Goal: Transaction & Acquisition: Purchase product/service

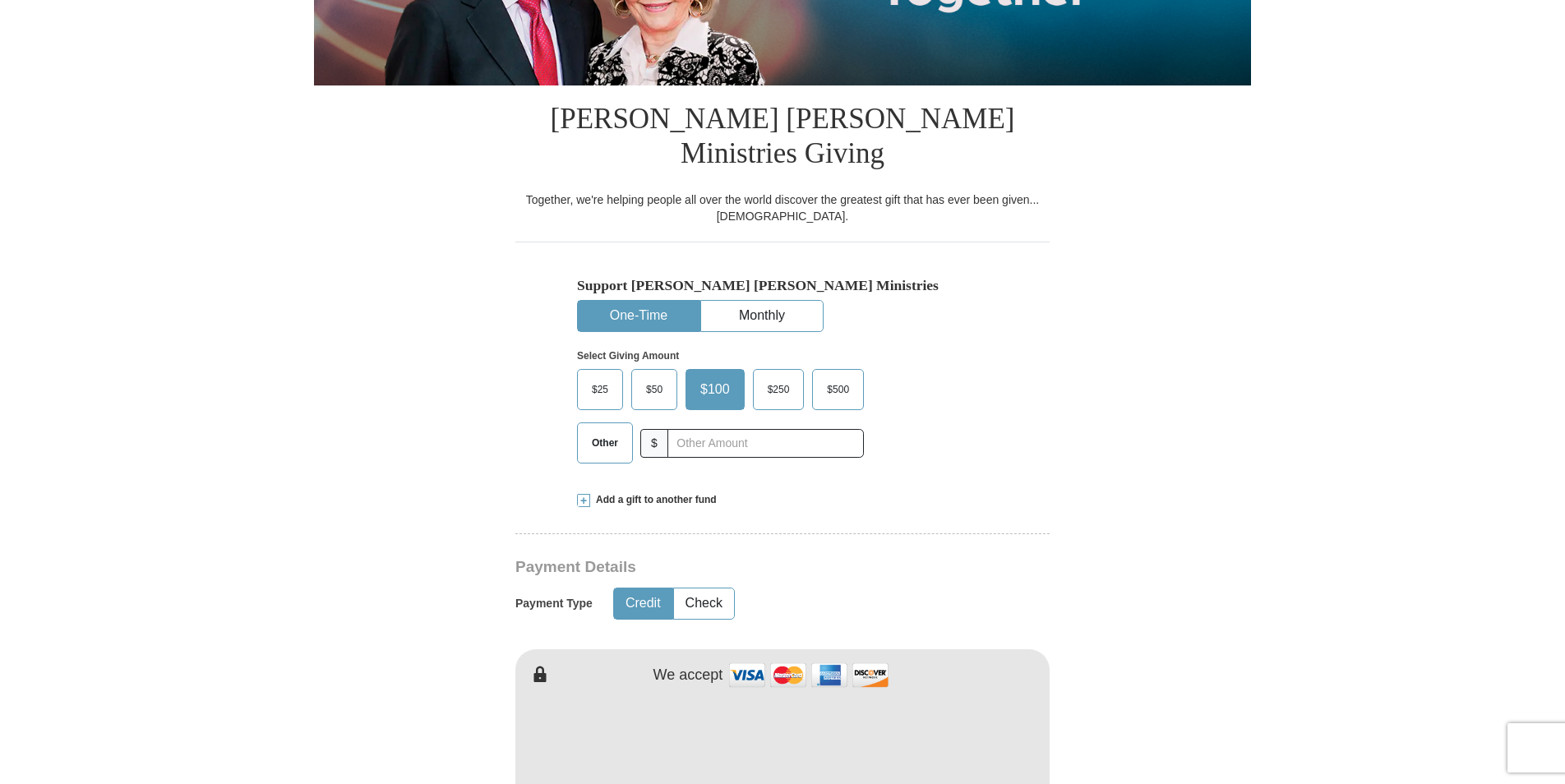
scroll to position [329, 0]
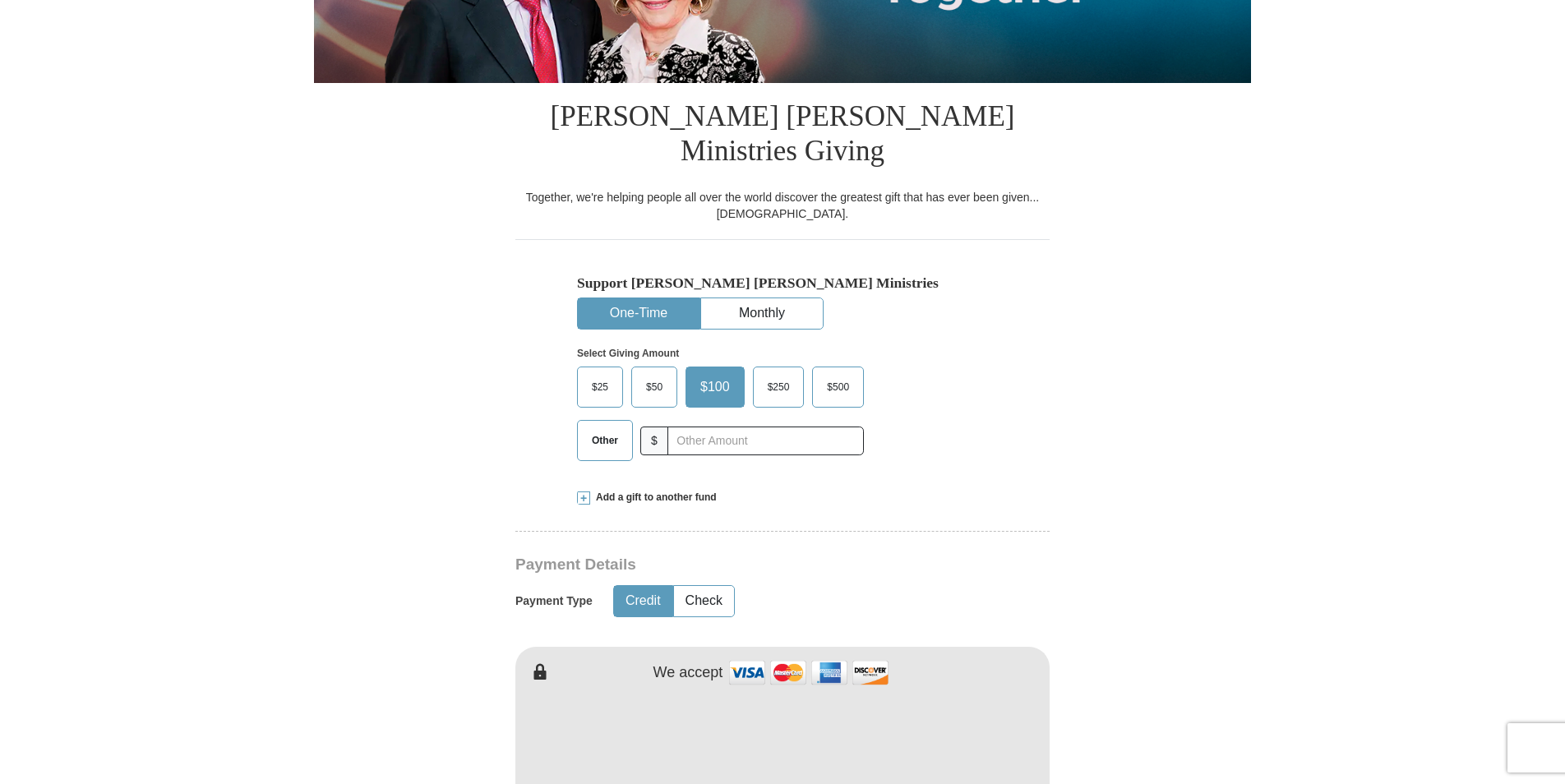
click at [608, 428] on span "Other" at bounding box center [604, 440] width 43 height 25
click at [0, 0] on input "Other" at bounding box center [0, 0] width 0 height 0
click at [707, 427] on input "text" at bounding box center [765, 441] width 183 height 28
type input "40.00"
click at [717, 586] on button "Check" at bounding box center [704, 600] width 60 height 30
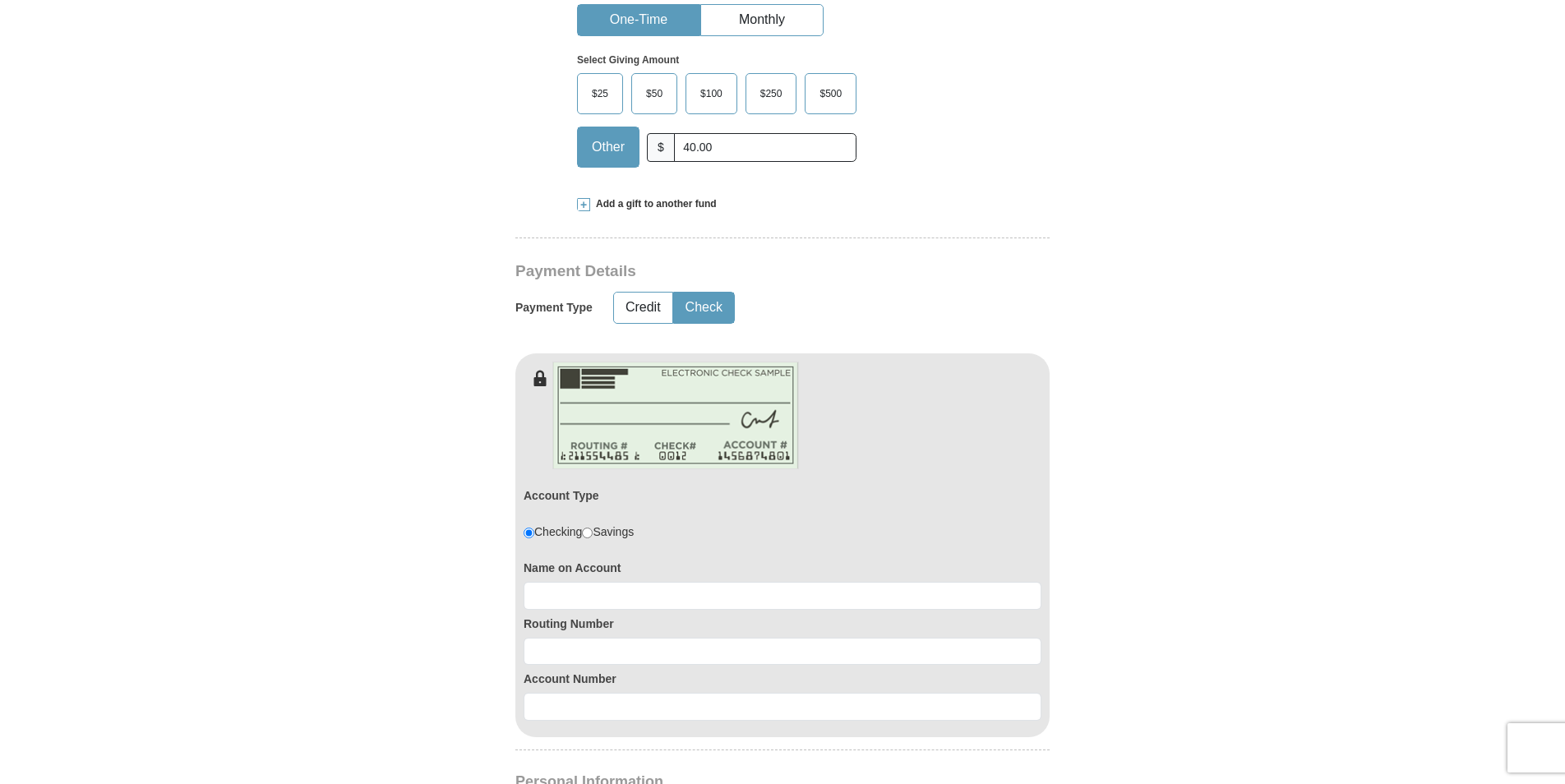
scroll to position [657, 0]
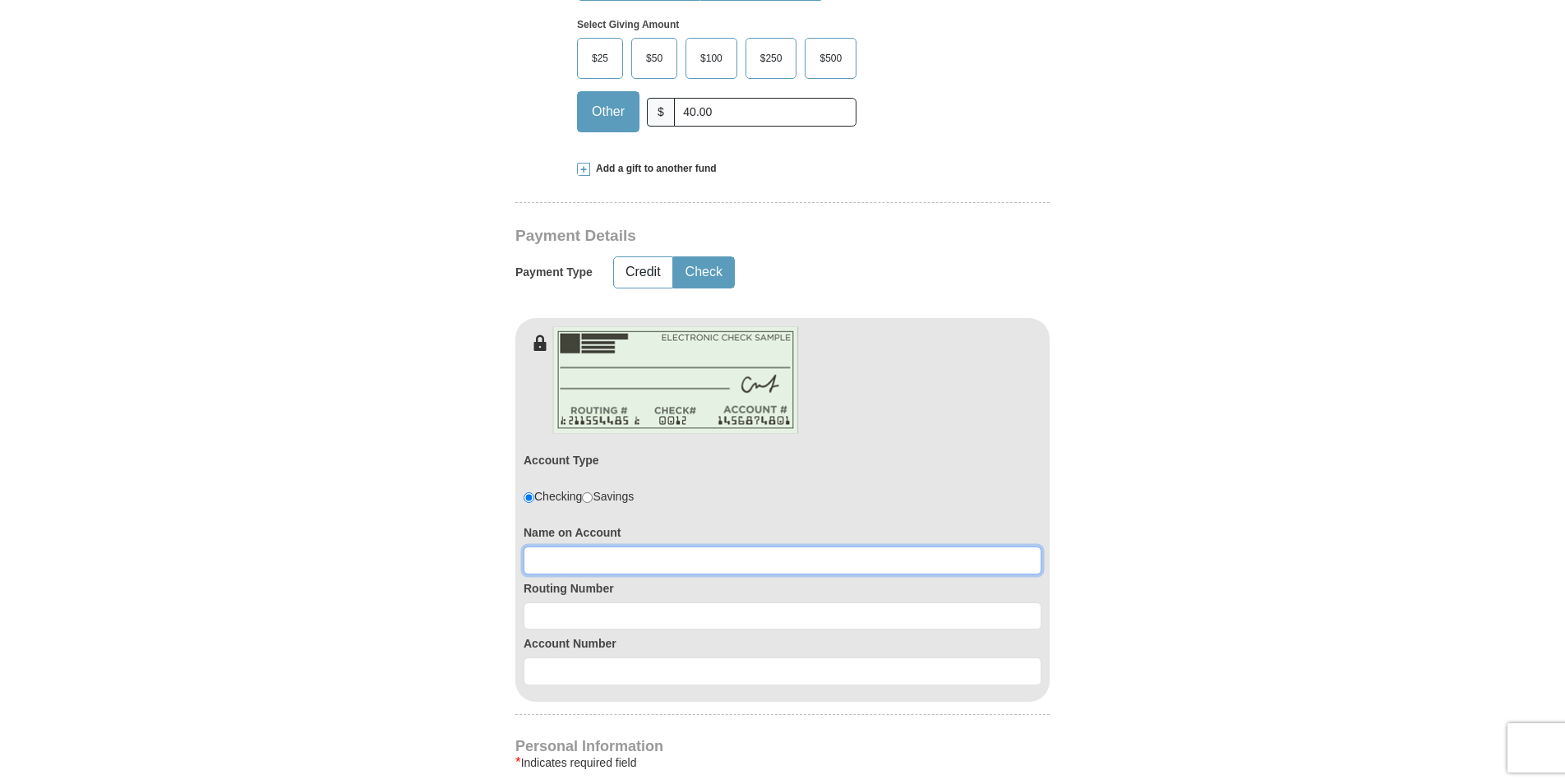
click at [547, 546] on input at bounding box center [782, 560] width 518 height 28
type input "[PERSON_NAME]"
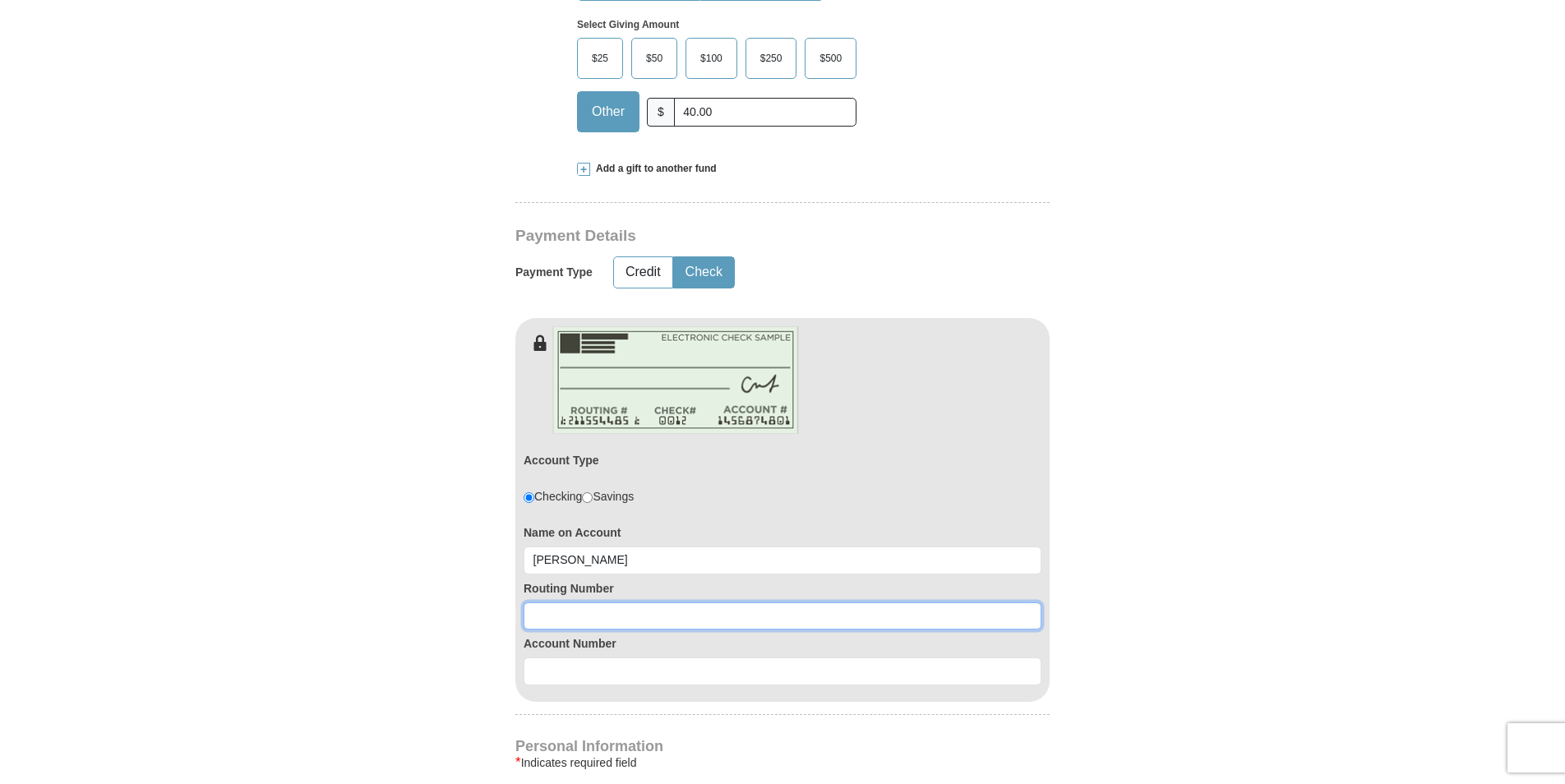
click at [548, 602] on input at bounding box center [782, 616] width 518 height 28
type input "322070239"
click at [553, 657] on input at bounding box center [782, 671] width 518 height 28
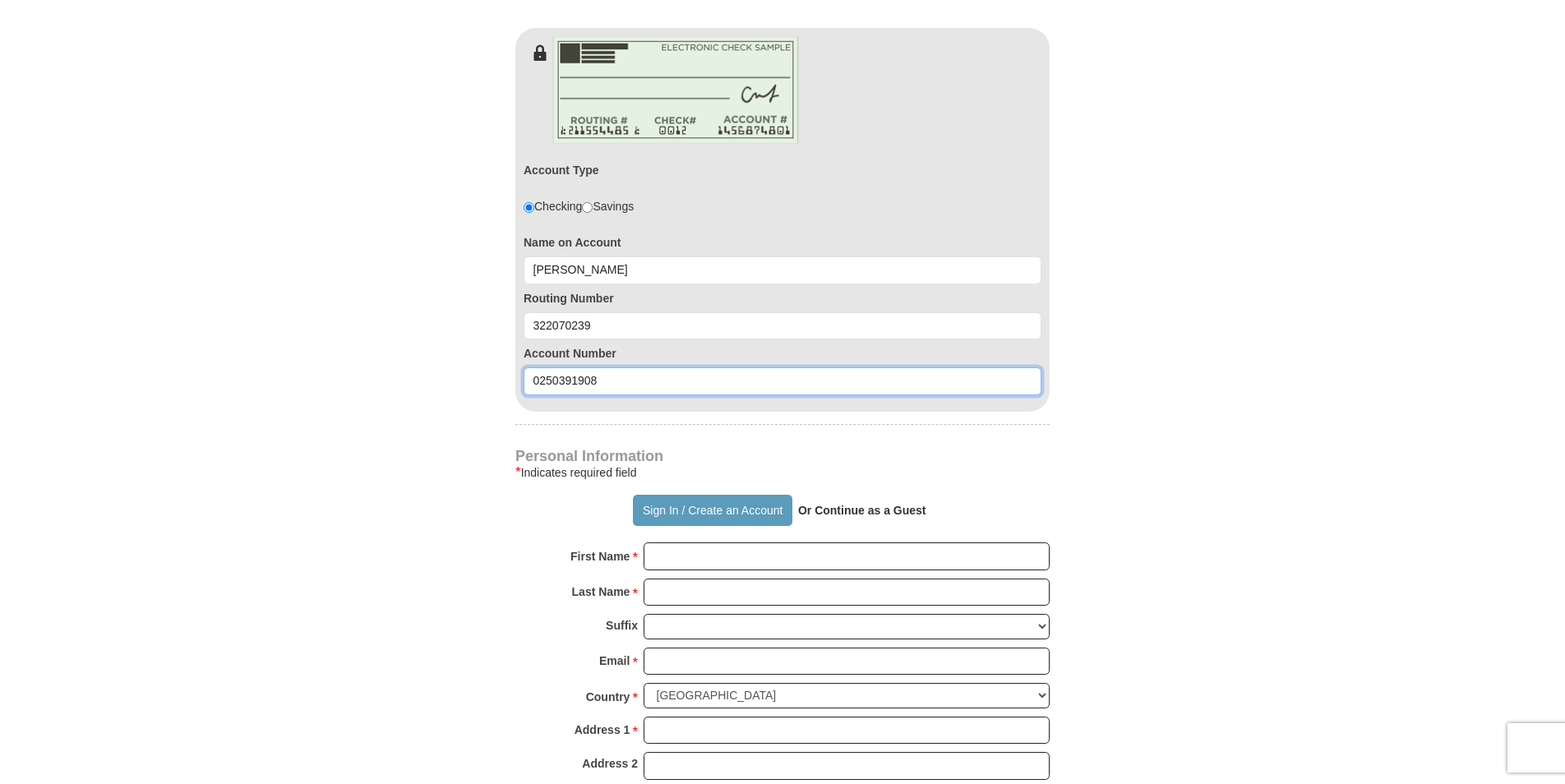
scroll to position [986, 0]
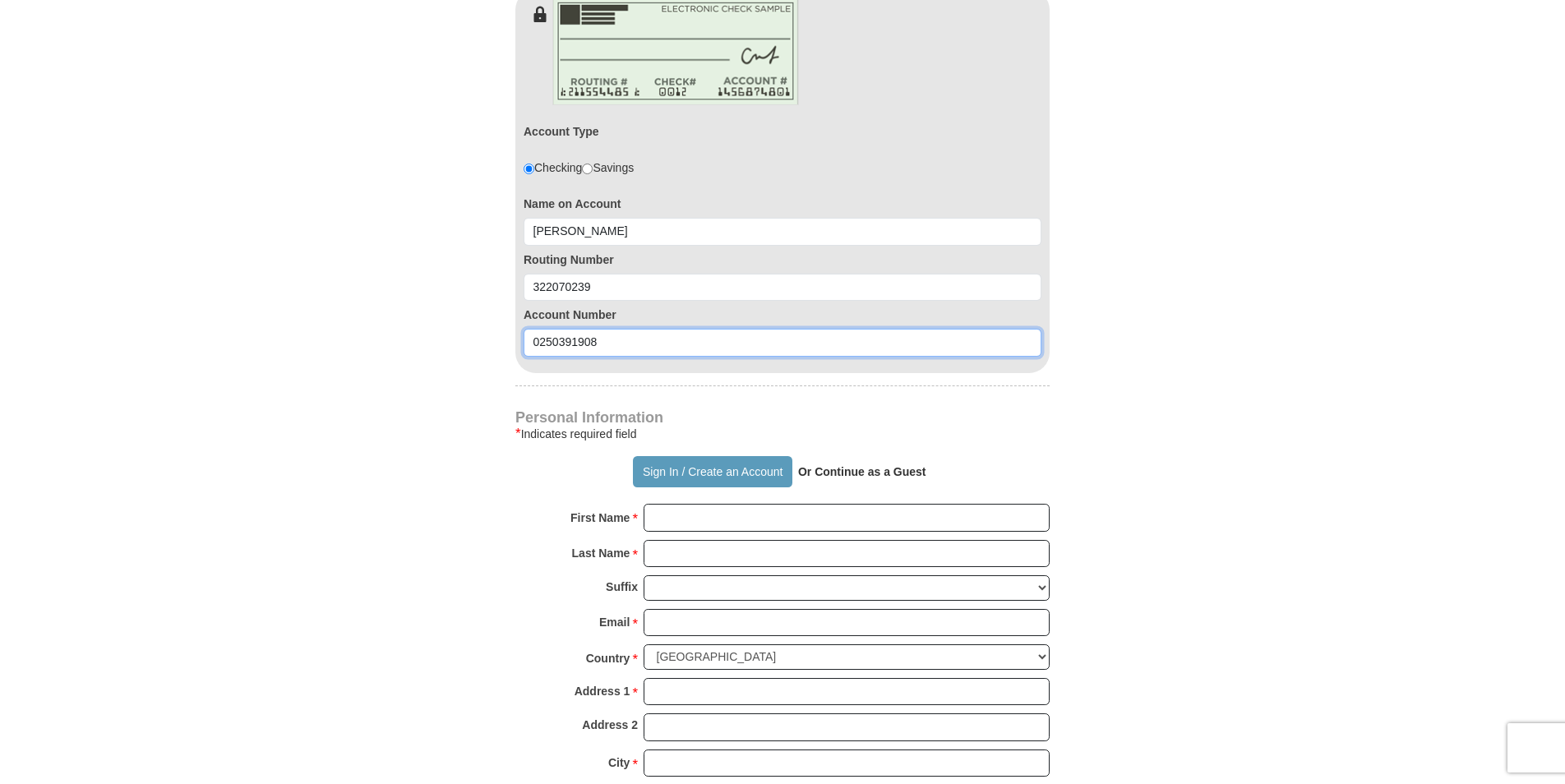
type input "0250391908"
click at [666, 504] on input "First Name *" at bounding box center [847, 518] width 406 height 28
type input "X"
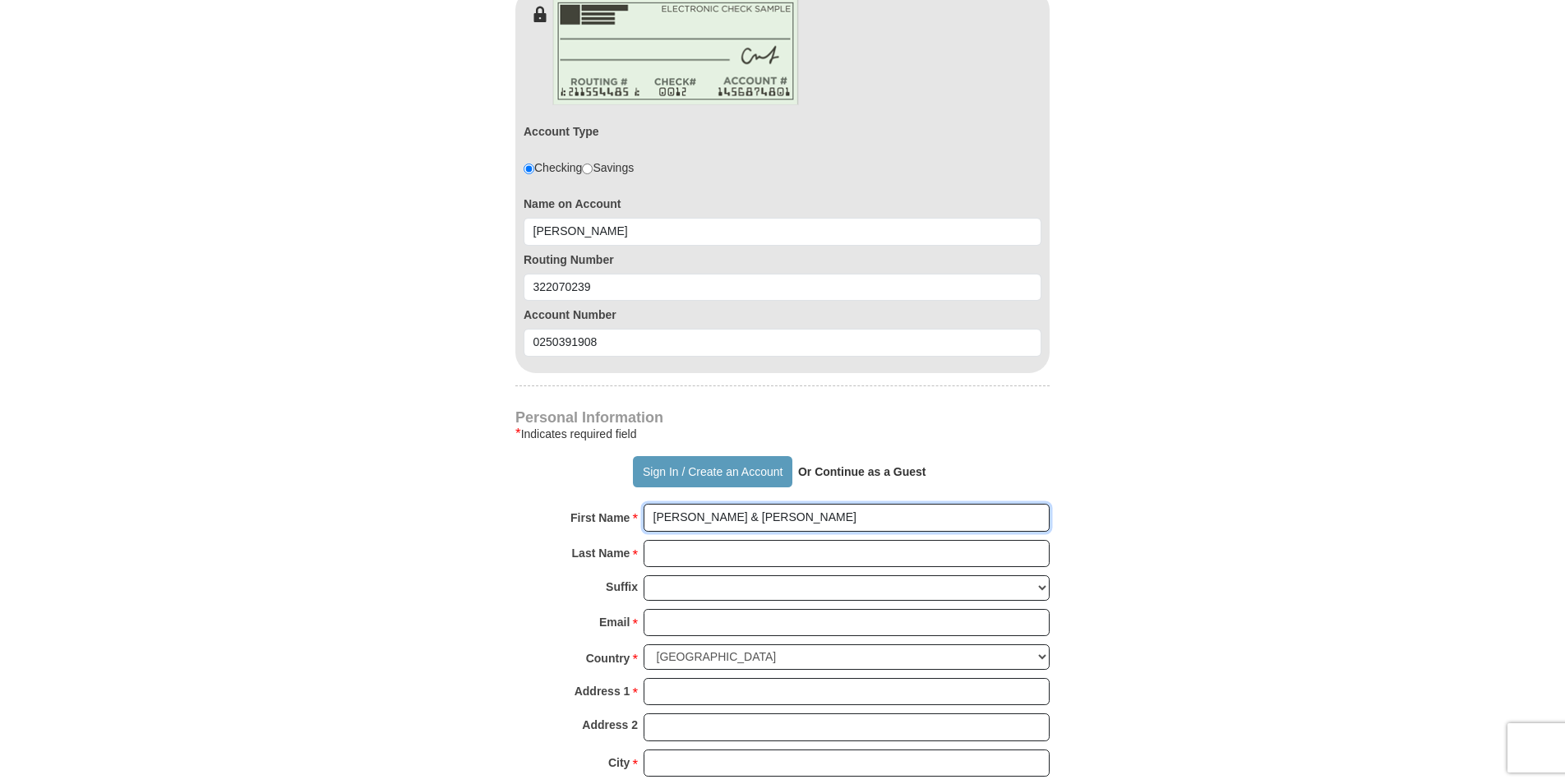
type input "[PERSON_NAME] & [PERSON_NAME]"
click at [662, 540] on input "Last Name *" at bounding box center [847, 554] width 406 height 28
type input "[PERSON_NAME]"
click at [658, 609] on input "Email *" at bounding box center [847, 622] width 406 height 28
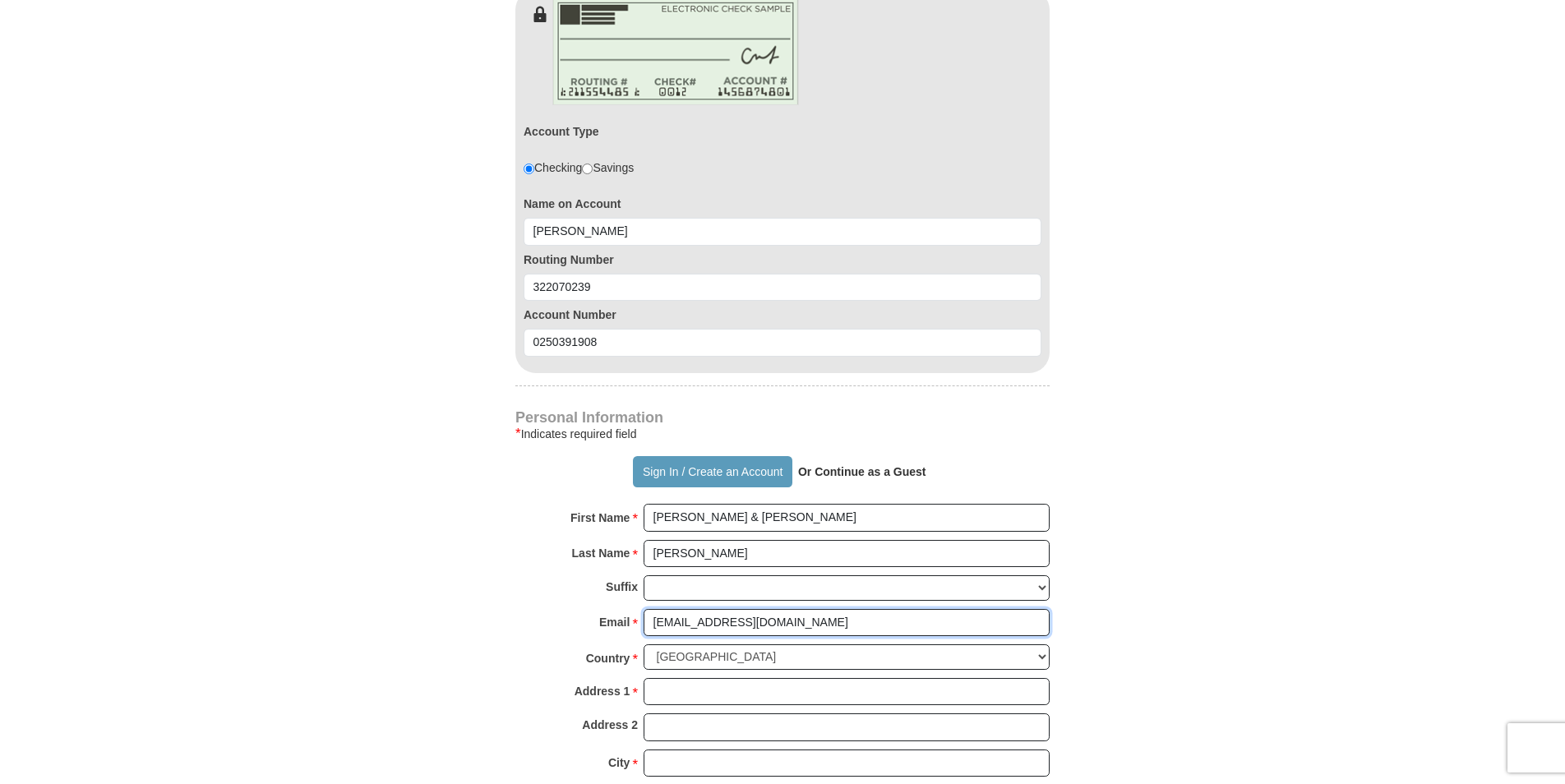
type input "[EMAIL_ADDRESS][DOMAIN_NAME]"
click at [666, 678] on input "Address 1 *" at bounding box center [847, 691] width 406 height 28
type input "[STREET_ADDRESS]"
click at [677, 749] on input "City *" at bounding box center [847, 763] width 406 height 28
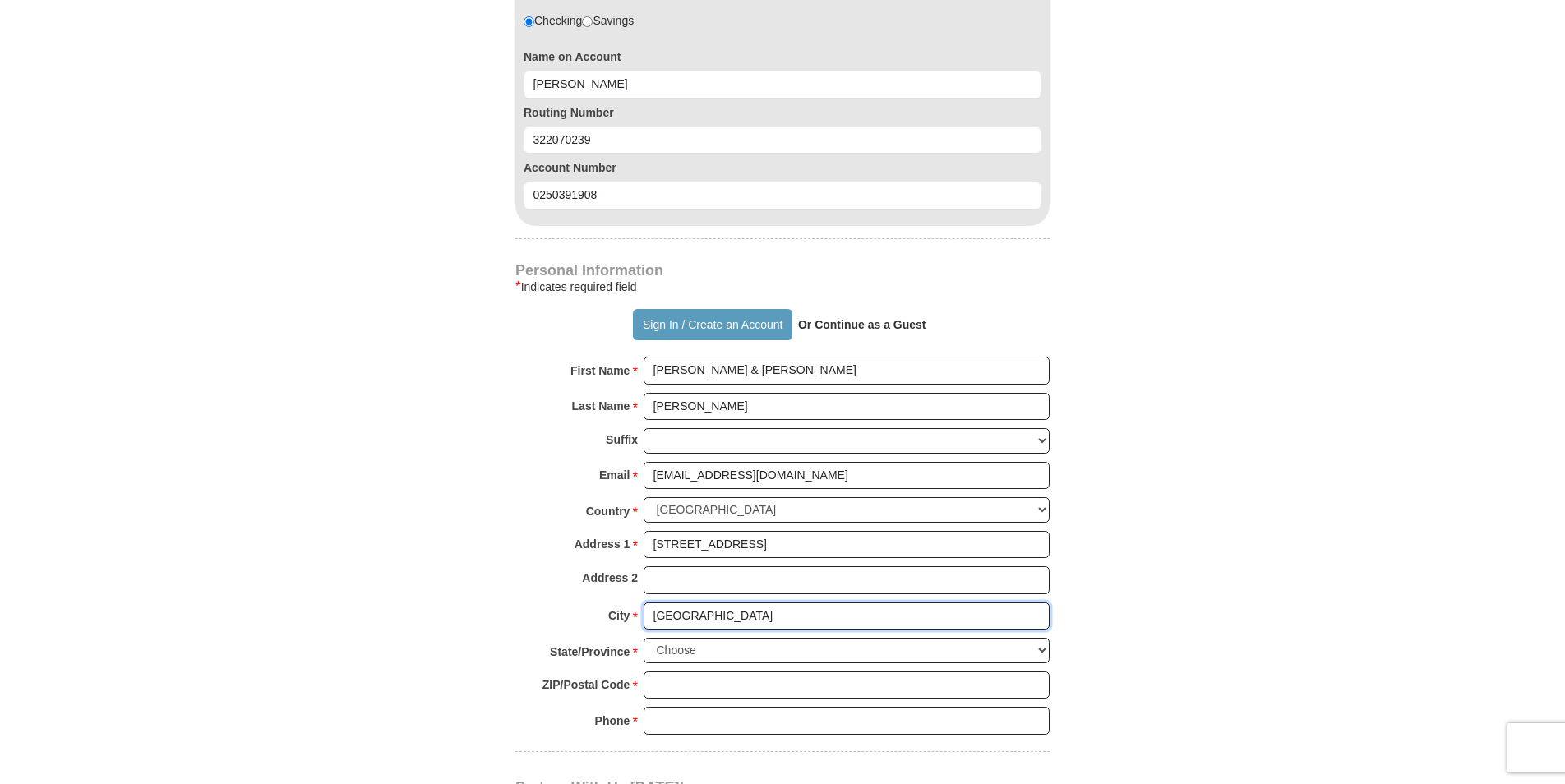
scroll to position [1150, 0]
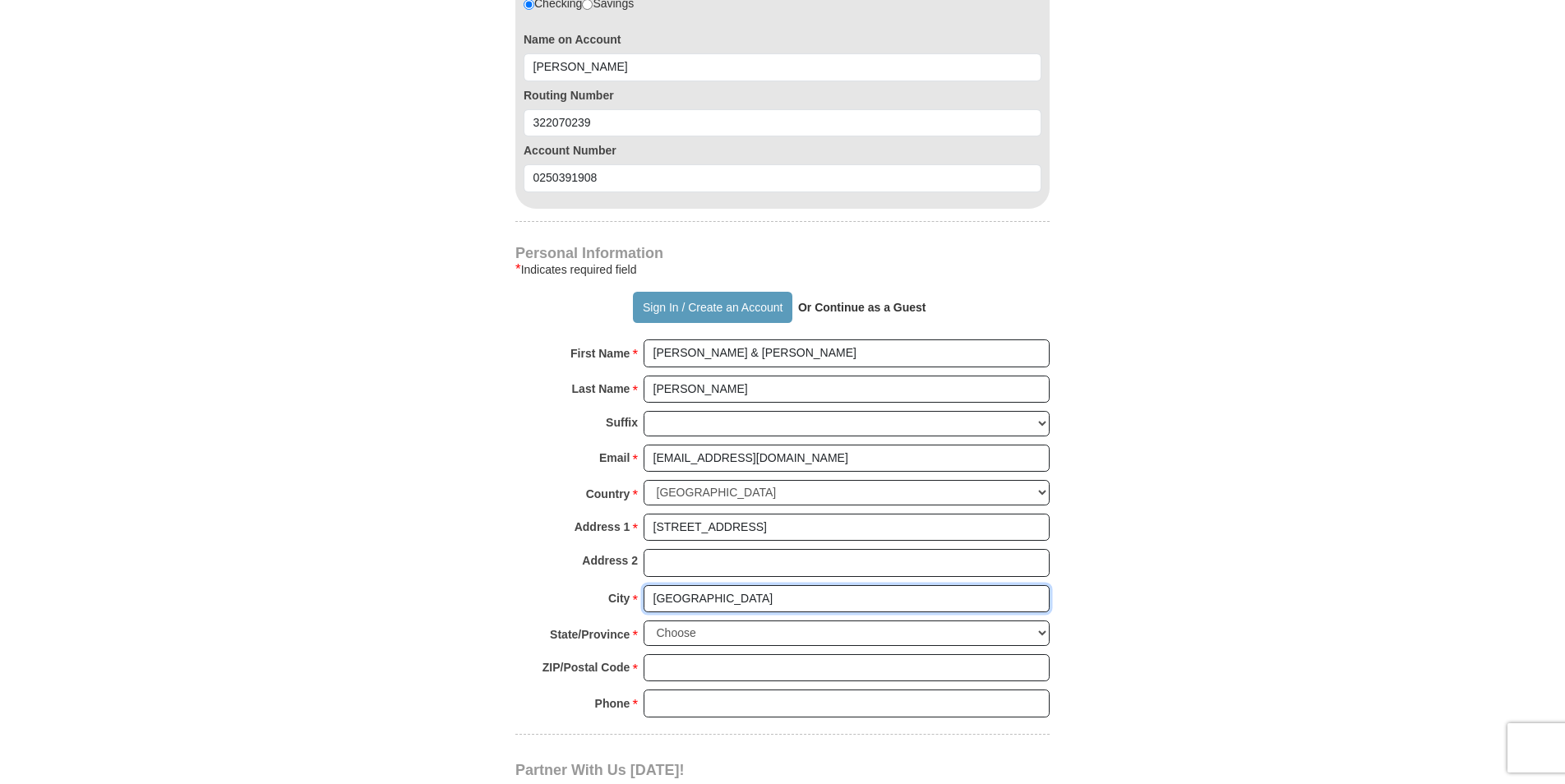
type input "[GEOGRAPHIC_DATA]"
click at [1045, 621] on select "Choose [US_STATE] [US_STATE] [US_STATE] [US_STATE] [US_STATE] Armed Forces Amer…" at bounding box center [847, 633] width 406 height 26
select select "CA"
click at [644, 621] on select "Choose [US_STATE] [US_STATE] [US_STATE] [US_STATE] [US_STATE] Armed Forces Amer…" at bounding box center [847, 633] width 406 height 26
